Goal: Information Seeking & Learning: Learn about a topic

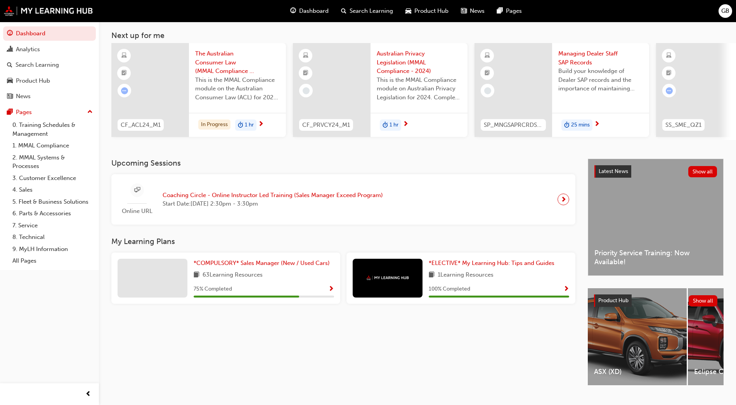
scroll to position [59, 0]
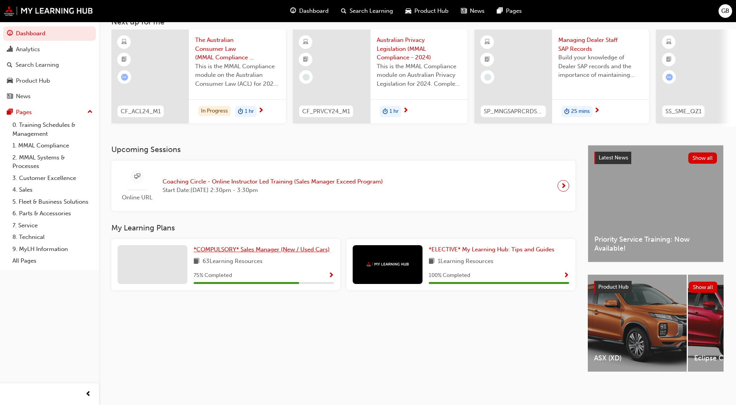
click at [270, 246] on span "*COMPULSORY* Sales Manager (New / Used Cars)" at bounding box center [262, 249] width 136 height 7
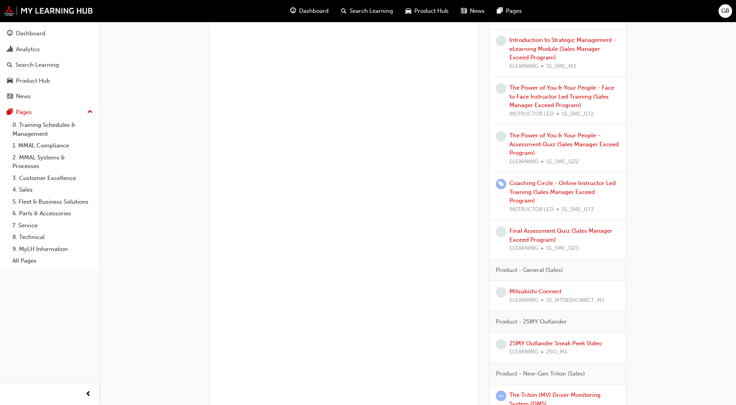
scroll to position [786, 0]
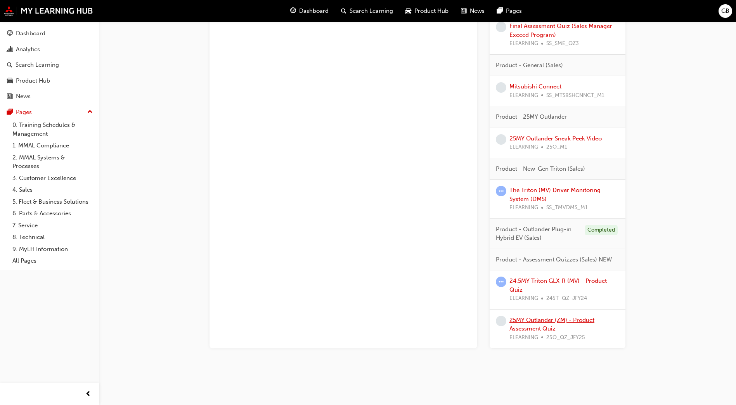
click at [540, 330] on link "25MY Outlander (ZM) - Product Assessment Quiz" at bounding box center [551, 324] width 85 height 16
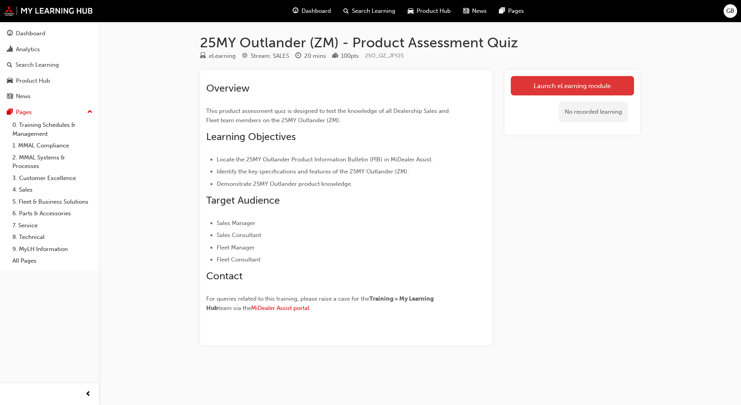
click at [560, 83] on link "Launch eLearning module" at bounding box center [572, 85] width 123 height 19
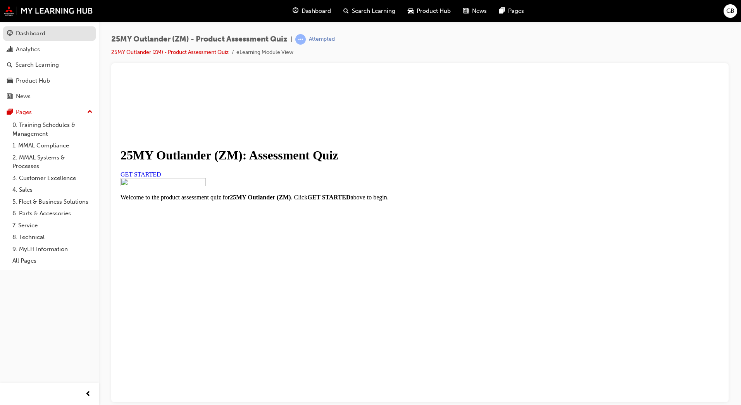
click at [27, 32] on div "Dashboard" at bounding box center [30, 33] width 29 height 9
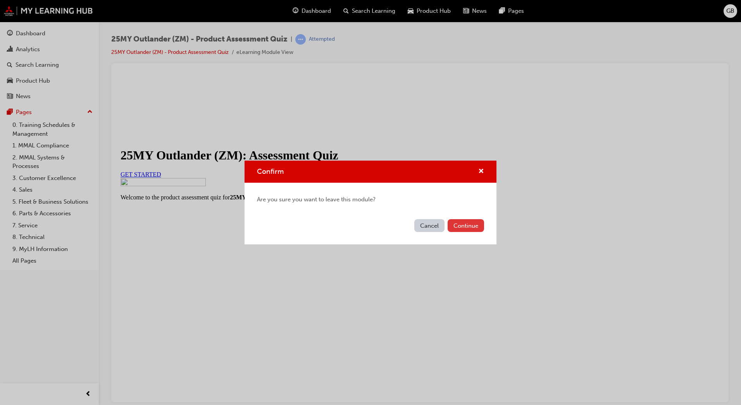
drag, startPoint x: 458, startPoint y: 217, endPoint x: 470, endPoint y: 227, distance: 16.0
click at [458, 218] on div "Cancel Continue" at bounding box center [371, 230] width 252 height 28
click at [472, 227] on button "Continue" at bounding box center [466, 225] width 36 height 13
